Goal: Task Accomplishment & Management: Manage account settings

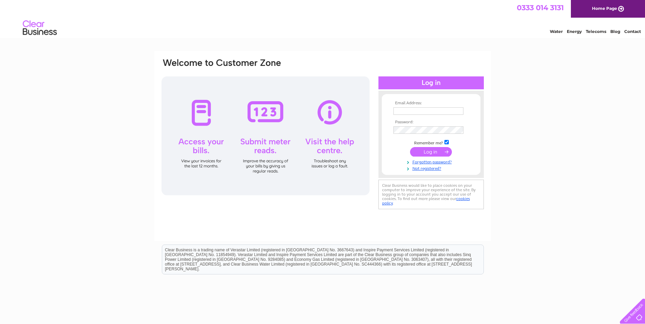
type input "finance.dbtci@gmail.com"
click at [426, 153] on input "submit" at bounding box center [431, 152] width 42 height 10
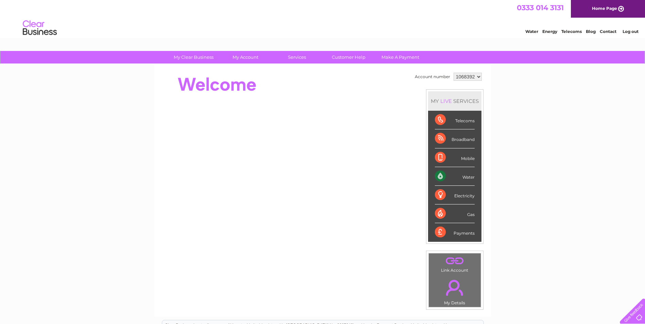
click at [438, 175] on div "Water" at bounding box center [455, 176] width 40 height 19
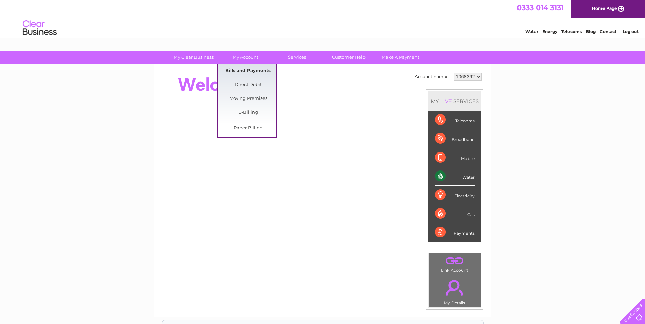
click at [252, 71] on link "Bills and Payments" at bounding box center [248, 71] width 56 height 14
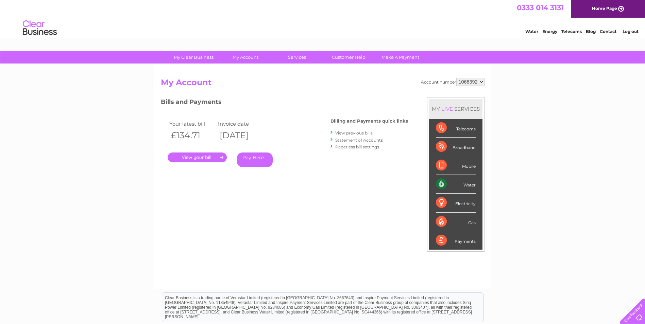
click at [194, 157] on link "." at bounding box center [197, 158] width 59 height 10
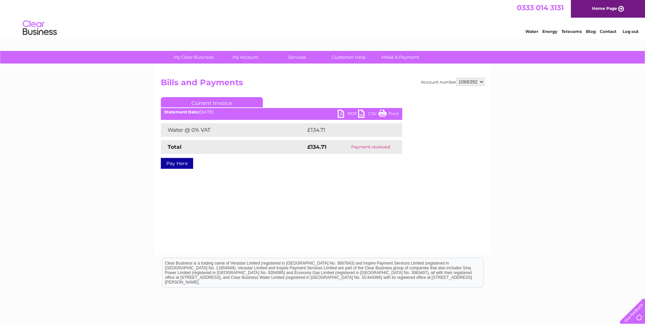
click at [348, 114] on link "PDF" at bounding box center [348, 115] width 20 height 10
